Goal: Book appointment/travel/reservation

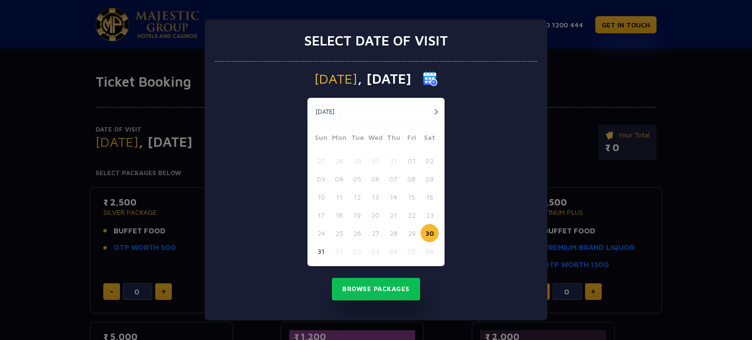
click at [437, 109] on button "button" at bounding box center [436, 112] width 12 height 12
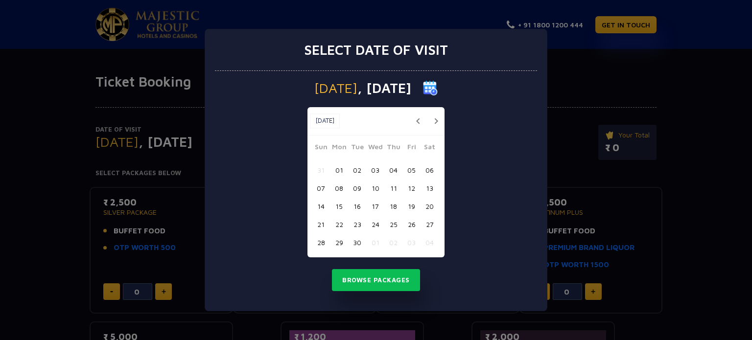
click at [436, 109] on div "[DATE] [DATE]" at bounding box center [376, 121] width 137 height 28
click at [436, 121] on button "button" at bounding box center [436, 121] width 12 height 12
click at [339, 242] on button "27" at bounding box center [339, 243] width 18 height 18
click at [380, 284] on button "Browse Packages" at bounding box center [376, 280] width 88 height 23
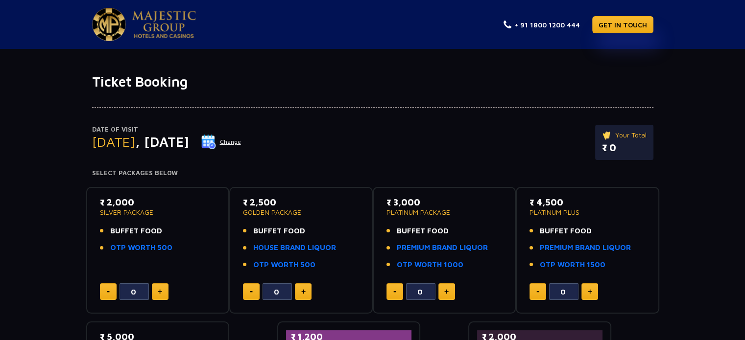
click at [242, 141] on button "Change" at bounding box center [221, 142] width 41 height 16
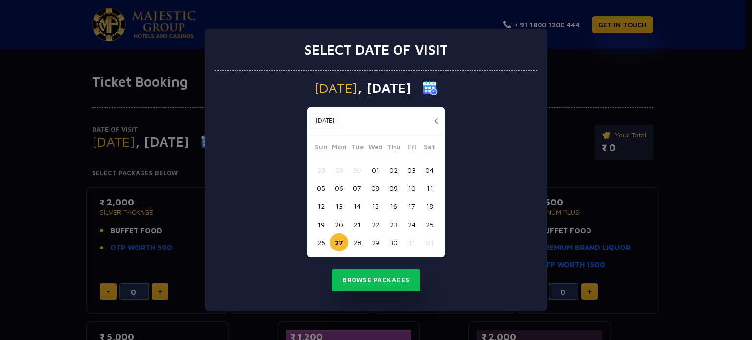
click at [355, 242] on button "28" at bounding box center [357, 243] width 18 height 18
click at [383, 279] on button "Browse Packages" at bounding box center [376, 280] width 88 height 23
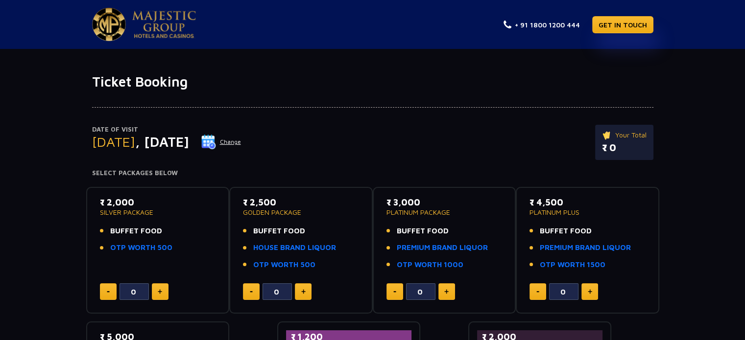
click at [242, 141] on button "Change" at bounding box center [221, 142] width 41 height 16
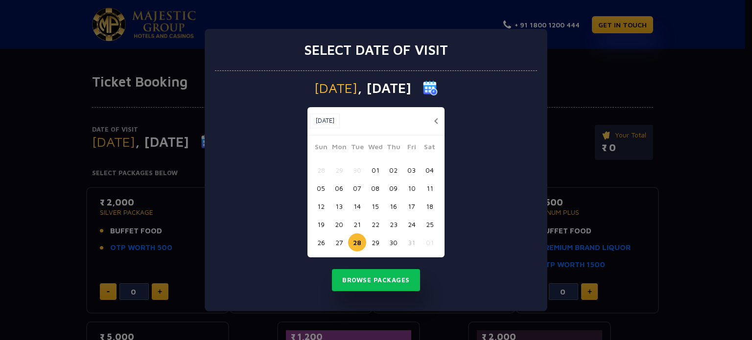
click at [318, 243] on button "26" at bounding box center [321, 243] width 18 height 18
click at [394, 272] on button "Browse Packages" at bounding box center [376, 280] width 88 height 23
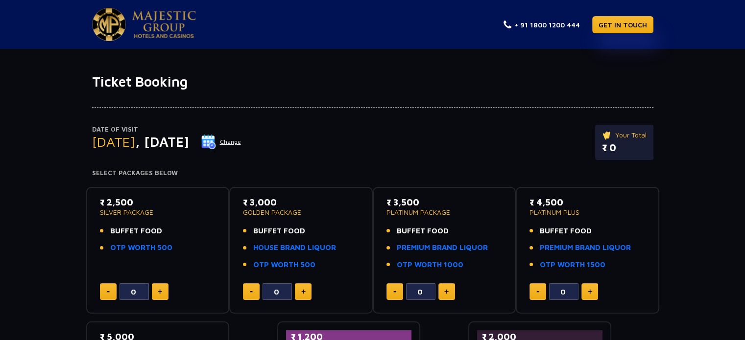
click at [242, 146] on button "Change" at bounding box center [221, 142] width 41 height 16
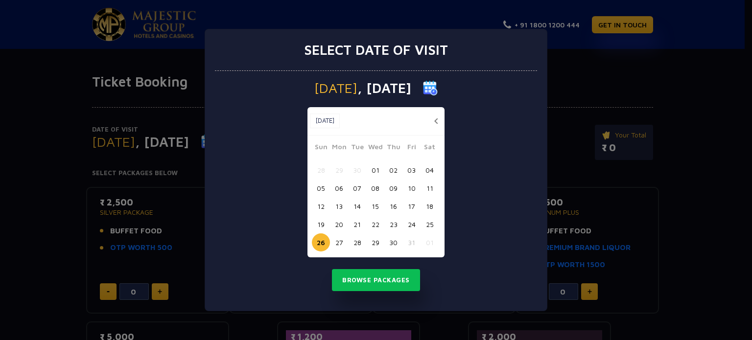
click at [339, 241] on button "27" at bounding box center [339, 243] width 18 height 18
click at [361, 270] on button "Browse Packages" at bounding box center [376, 280] width 88 height 23
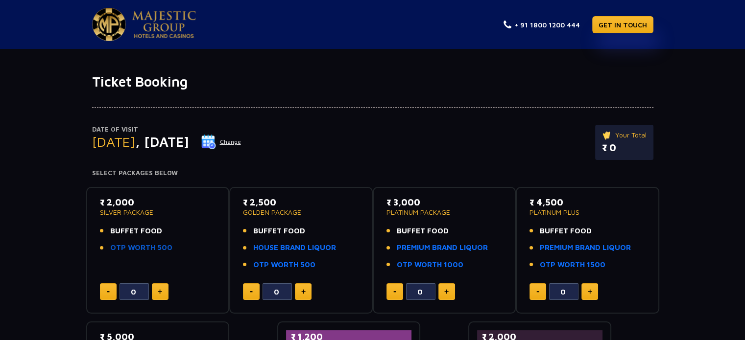
click at [145, 246] on link "OTP WORTH 500" at bounding box center [141, 247] width 62 height 11
click at [158, 291] on img at bounding box center [160, 292] width 4 height 5
type input "2"
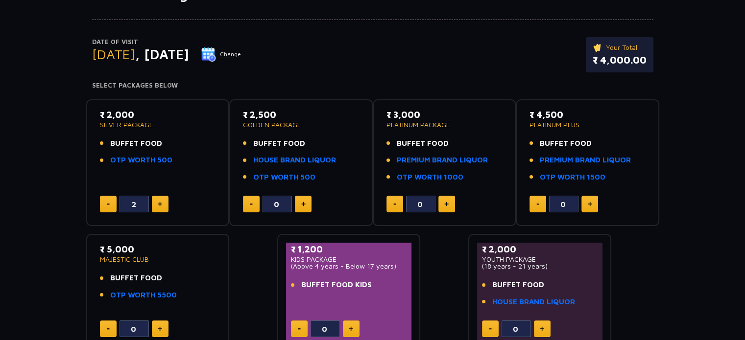
scroll to position [98, 0]
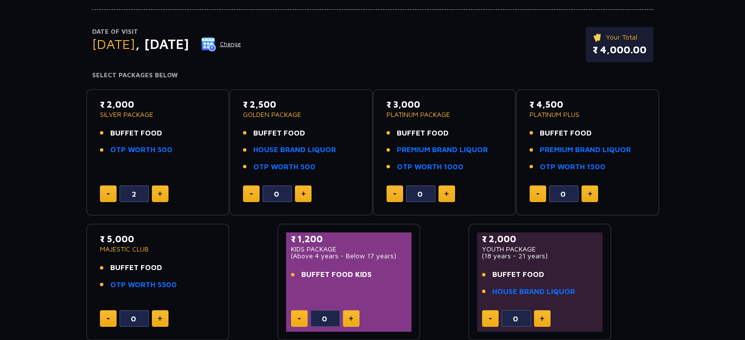
click at [350, 315] on button at bounding box center [351, 319] width 17 height 17
type input "1"
click at [295, 151] on link "HOUSE BRAND LIQUOR" at bounding box center [294, 150] width 83 height 11
